Goal: Check status: Check status

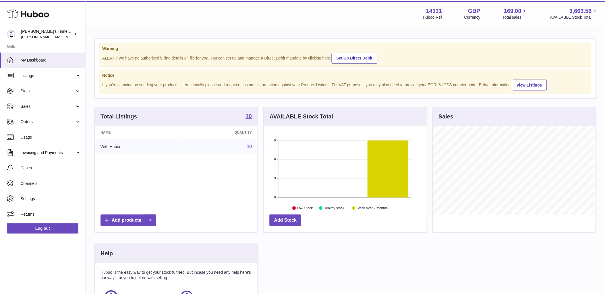
scroll to position [90, 164]
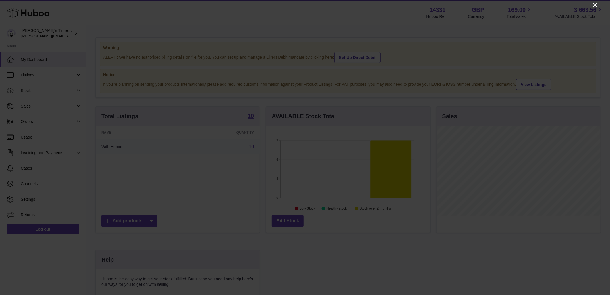
click at [597, 3] on icon "Close" at bounding box center [595, 5] width 7 height 7
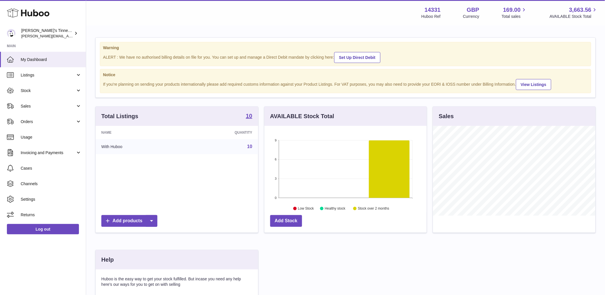
scroll to position [287198, 287125]
click at [53, 88] on span "Stock" at bounding box center [48, 90] width 55 height 5
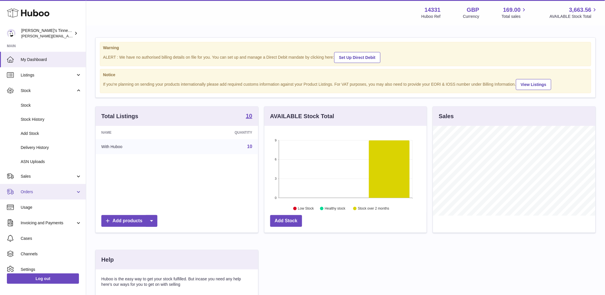
click at [38, 190] on span "Orders" at bounding box center [48, 191] width 55 height 5
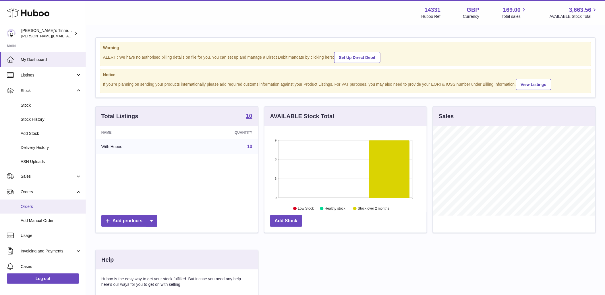
click at [44, 205] on span "Orders" at bounding box center [51, 206] width 61 height 5
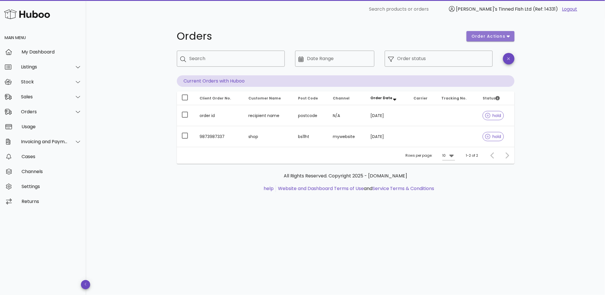
click at [502, 41] on button "order actions" at bounding box center [491, 36] width 48 height 10
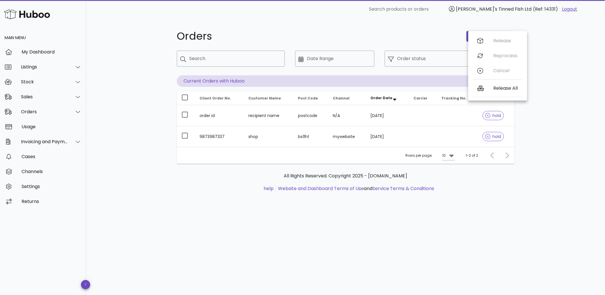
click at [571, 104] on div "Orders order actions ​ Search ​ Date Range ​ Order status Current Orders with H…" at bounding box center [345, 156] width 519 height 276
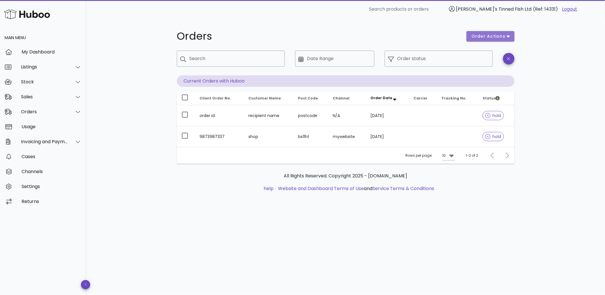
click at [509, 35] on icon "button" at bounding box center [508, 36] width 3 height 5
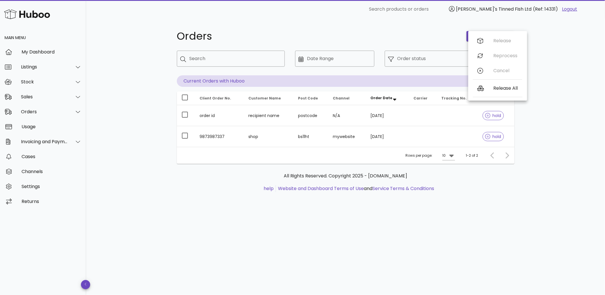
click at [539, 70] on div "Orders order actions ​ Search ​ Date Range ​ Order status Current Orders with H…" at bounding box center [345, 156] width 519 height 276
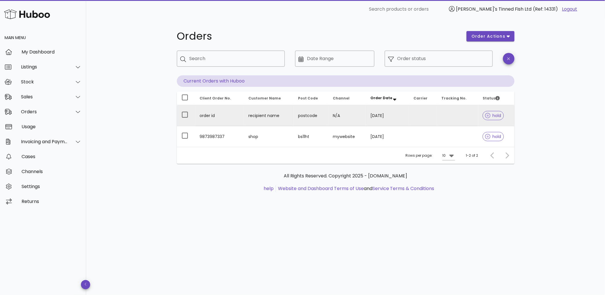
click at [336, 115] on td "N/A" at bounding box center [347, 115] width 37 height 21
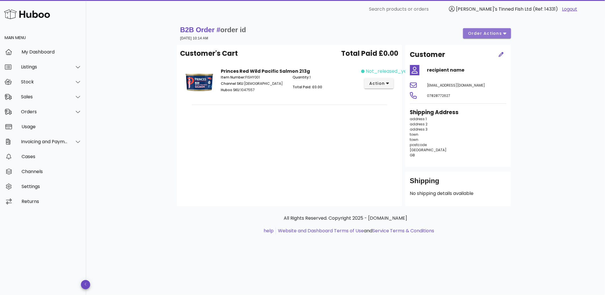
click at [494, 37] on button "order actions" at bounding box center [487, 33] width 48 height 10
click at [550, 57] on div "B2B Order # order id 11 September 2025 at 10:14 AM order actions Customer's Car…" at bounding box center [345, 156] width 519 height 276
click at [502, 37] on button "order actions" at bounding box center [487, 33] width 48 height 10
drag, startPoint x: 526, startPoint y: 74, endPoint x: 515, endPoint y: 81, distance: 13.2
click at [527, 74] on div "B2B Order # order id 11 September 2025 at 10:14 AM order actions Customer's Car…" at bounding box center [345, 135] width 365 height 234
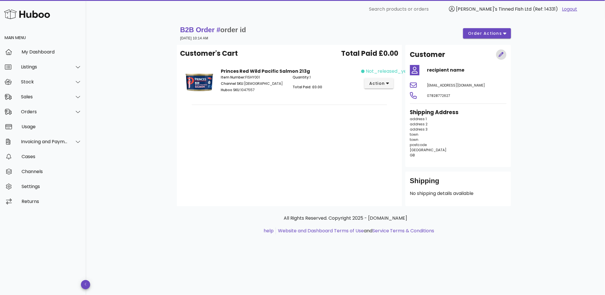
click at [501, 56] on icon "button" at bounding box center [501, 54] width 5 height 5
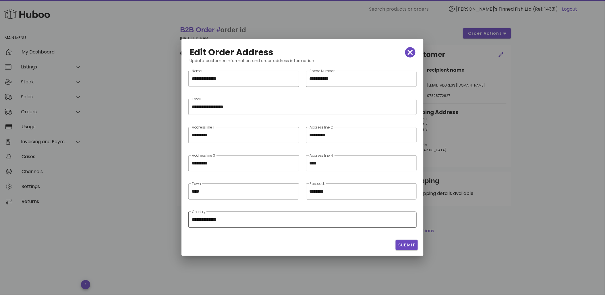
click at [251, 223] on input "**********" at bounding box center [302, 219] width 221 height 9
click at [386, 219] on input "**********" at bounding box center [302, 219] width 221 height 9
drag, startPoint x: 386, startPoint y: 219, endPoint x: 493, endPoint y: 195, distance: 109.2
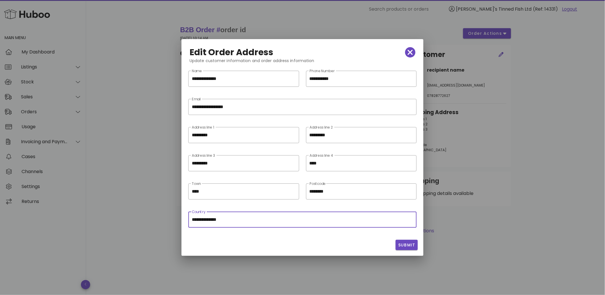
click at [493, 196] on div at bounding box center [302, 147] width 605 height 295
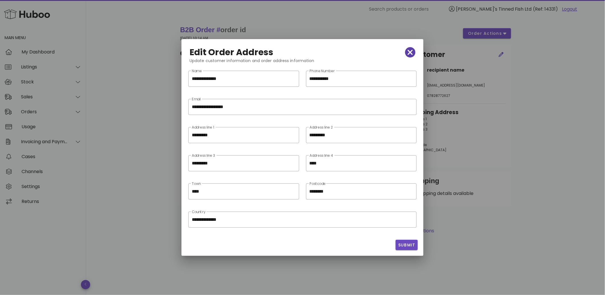
click at [411, 51] on icon "button" at bounding box center [410, 52] width 5 height 5
